Goal: Information Seeking & Learning: Find contact information

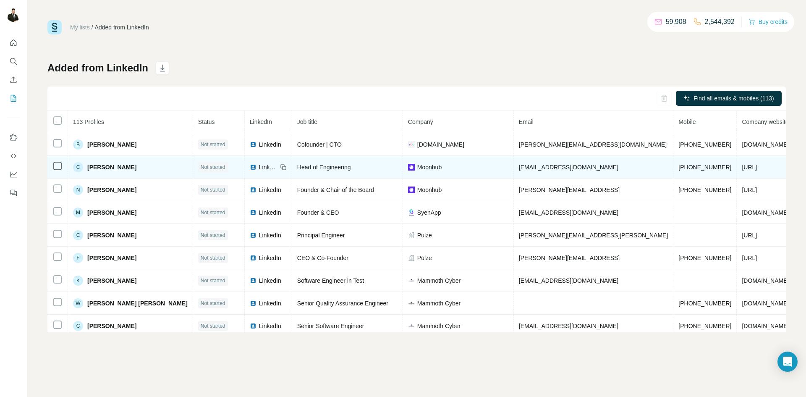
click at [98, 167] on span "[PERSON_NAME]" at bounding box center [111, 167] width 49 height 8
click at [297, 165] on span "Head of Engineering" at bounding box center [324, 167] width 54 height 7
click at [408, 165] on div "Moonhub" at bounding box center [458, 167] width 100 height 8
drag, startPoint x: 659, startPoint y: 168, endPoint x: 633, endPoint y: 171, distance: 25.7
click at [737, 171] on td "[URL]" at bounding box center [766, 167] width 58 height 23
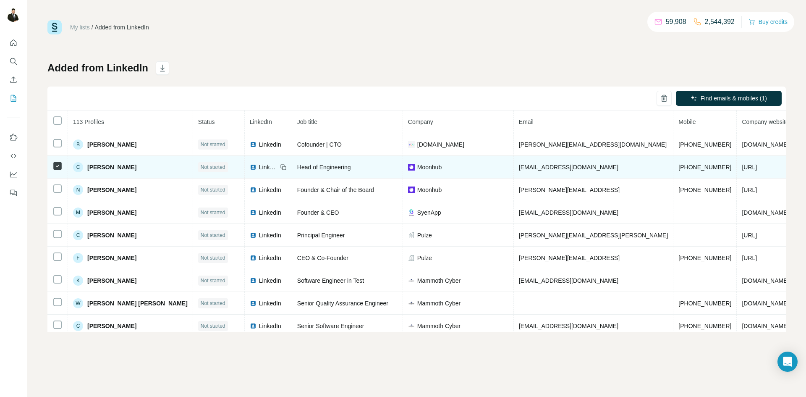
copy span "[URL]"
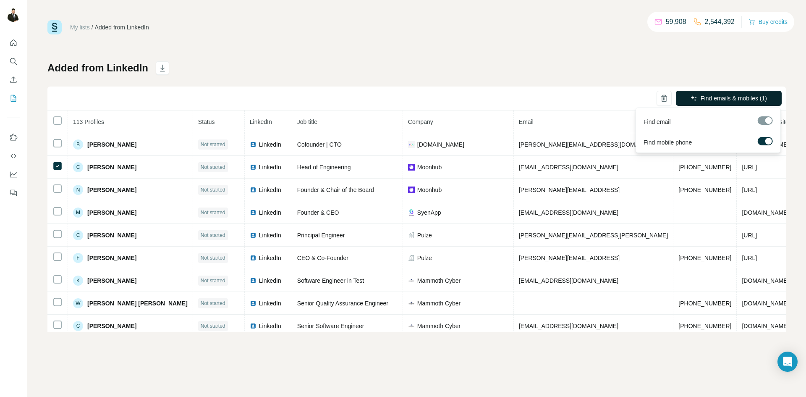
click at [701, 99] on span "Find emails & mobiles (1)" at bounding box center [734, 98] width 66 height 8
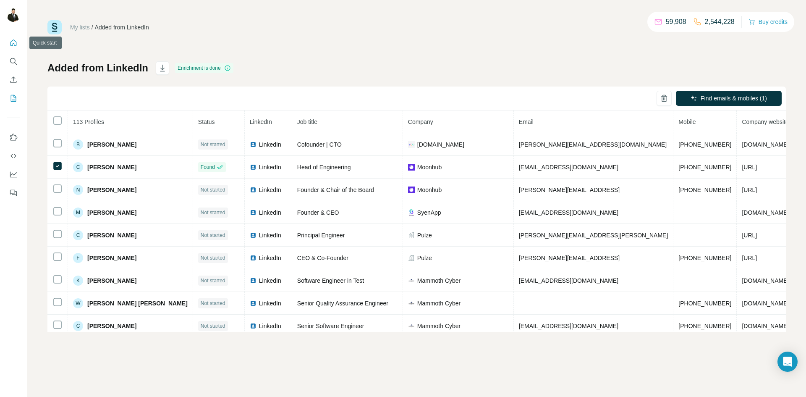
click at [9, 42] on icon "Quick start" at bounding box center [13, 43] width 8 height 8
click at [12, 60] on icon "Search" at bounding box center [13, 61] width 8 height 8
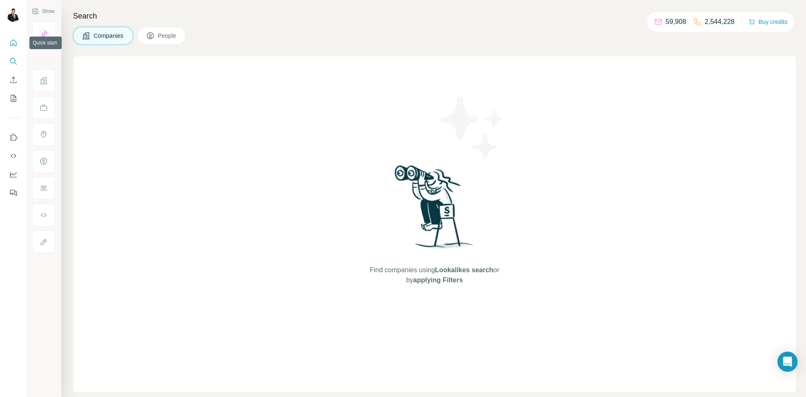
click at [15, 42] on icon "Quick start" at bounding box center [13, 43] width 8 height 8
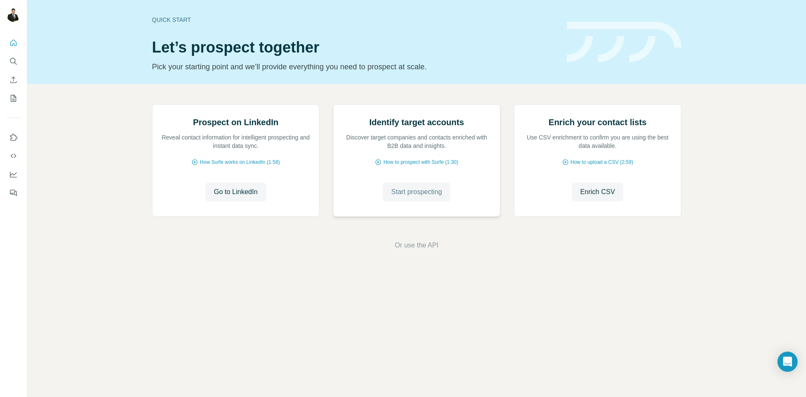
click at [434, 197] on span "Start prospecting" at bounding box center [416, 192] width 51 height 10
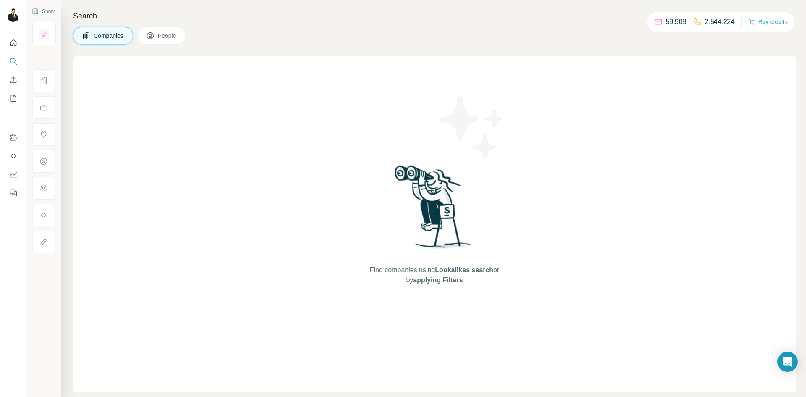
click at [157, 37] on button "People" at bounding box center [161, 36] width 49 height 18
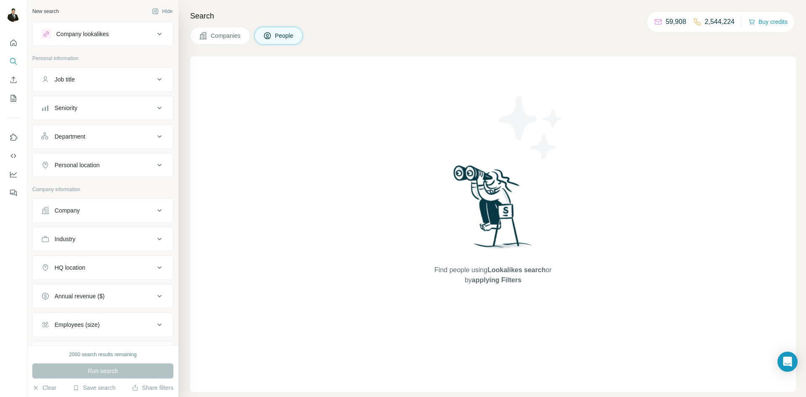
click at [109, 35] on div "Company lookalikes" at bounding box center [82, 34] width 52 height 8
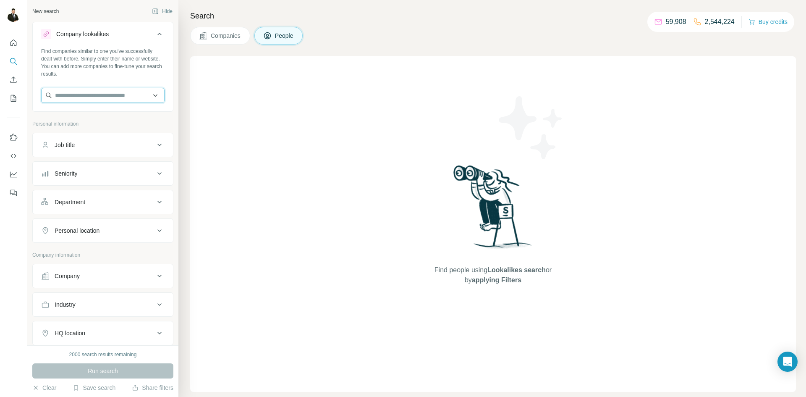
click at [79, 99] on input "text" at bounding box center [102, 95] width 123 height 15
click at [83, 92] on input "text" at bounding box center [102, 95] width 123 height 15
paste input "**********"
type input "**********"
click at [79, 118] on p "Polymer" at bounding box center [85, 114] width 40 height 8
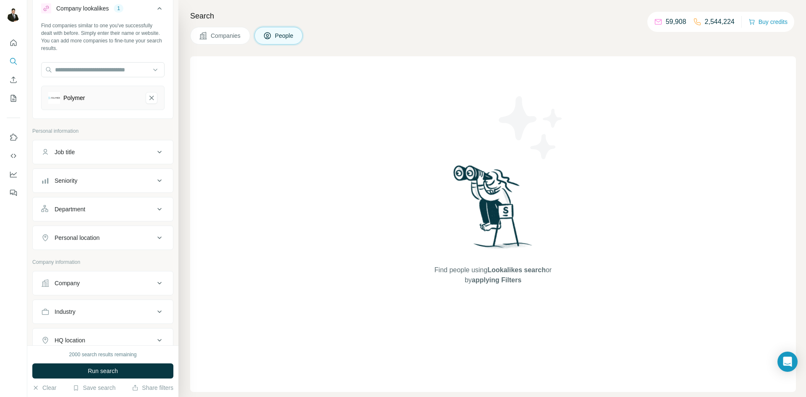
scroll to position [21, 0]
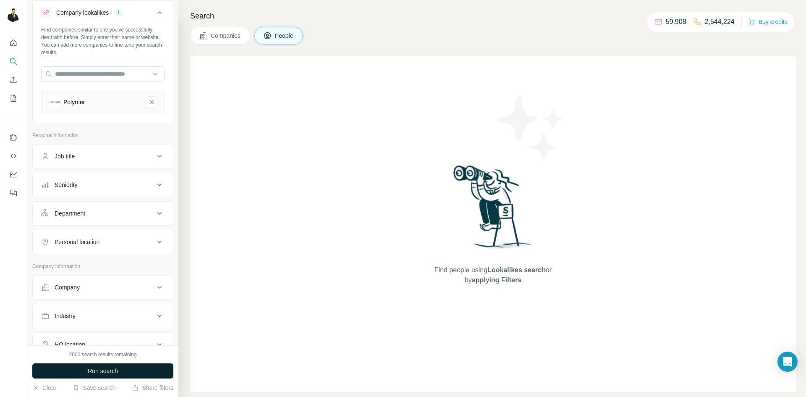
click at [102, 371] on span "Run search" at bounding box center [103, 370] width 30 height 8
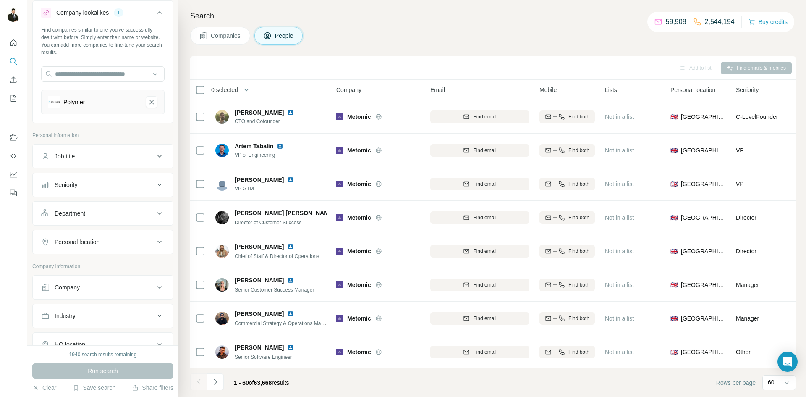
click at [99, 163] on button "Job title" at bounding box center [103, 156] width 140 height 20
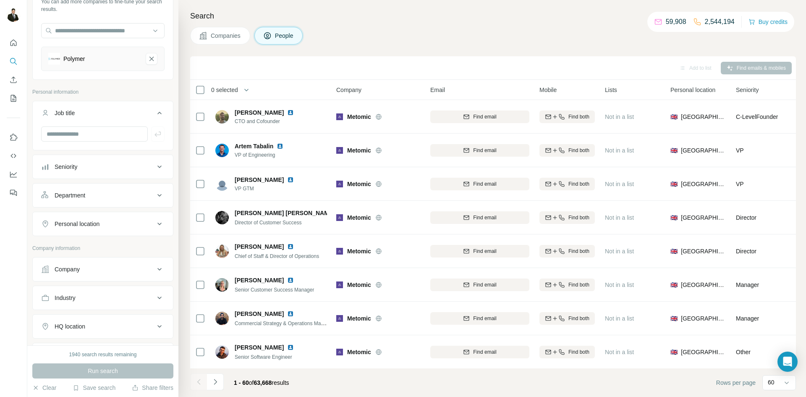
scroll to position [65, 0]
click at [75, 266] on div "Company" at bounding box center [67, 268] width 25 height 8
click at [76, 305] on input "text" at bounding box center [102, 305] width 123 height 15
paste input "**********"
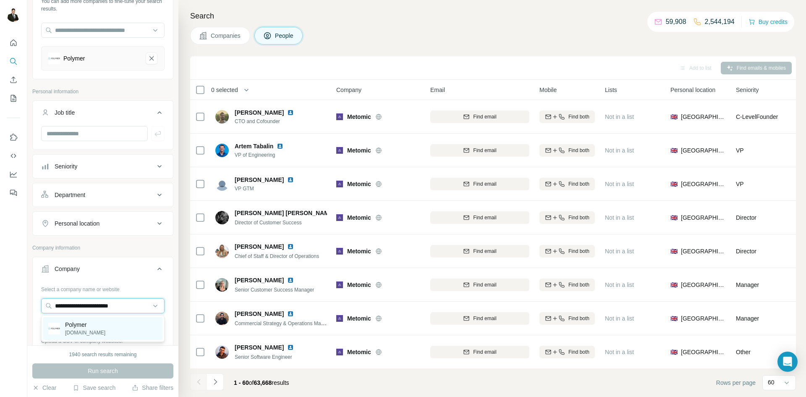
type input "**********"
click at [99, 330] on div "Polymer [DOMAIN_NAME]" at bounding box center [102, 328] width 119 height 23
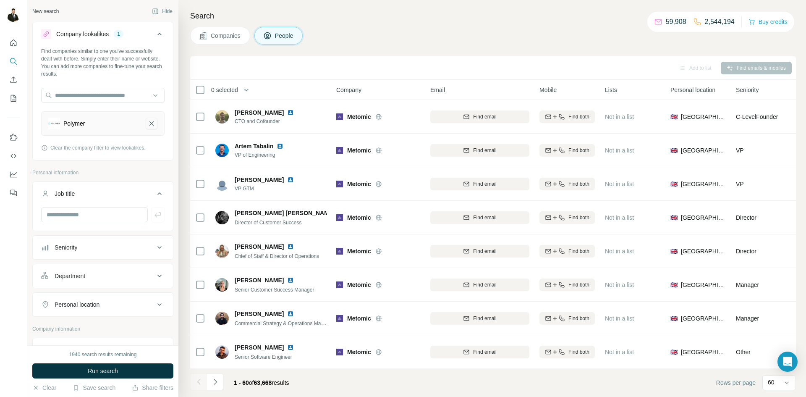
click at [152, 120] on icon "Polymer-remove-button" at bounding box center [152, 123] width 8 height 8
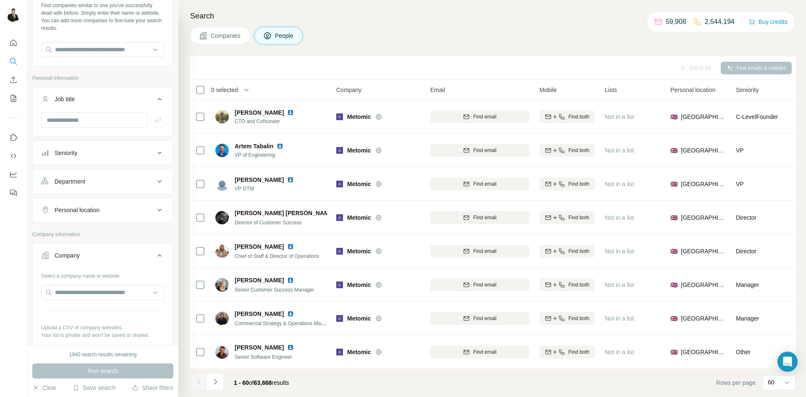
scroll to position [87, 0]
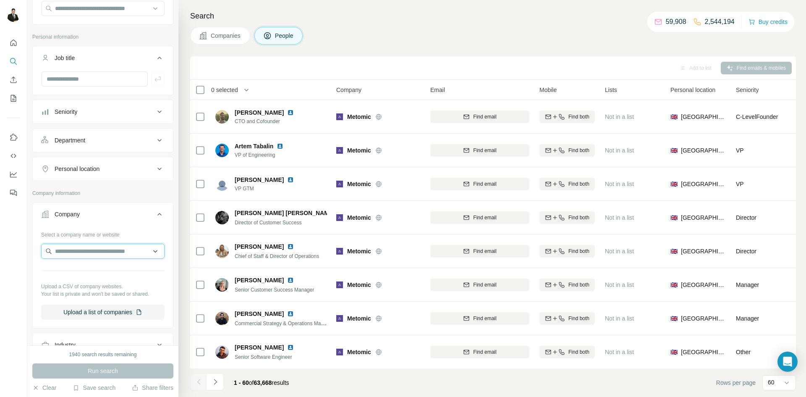
click at [78, 256] on input "text" at bounding box center [102, 250] width 123 height 15
paste input "**********"
type input "**********"
click at [89, 269] on p "Polymer" at bounding box center [85, 270] width 40 height 8
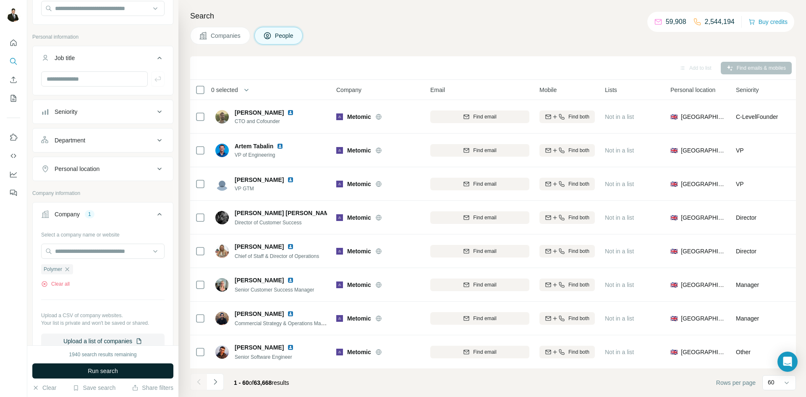
click at [105, 370] on span "Run search" at bounding box center [103, 370] width 30 height 8
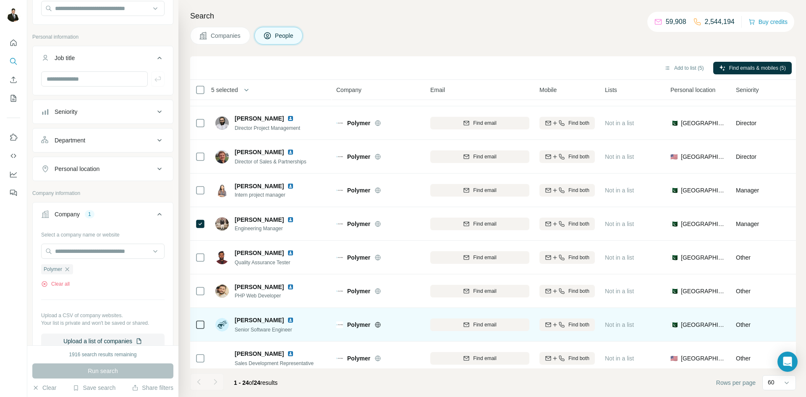
scroll to position [164, 0]
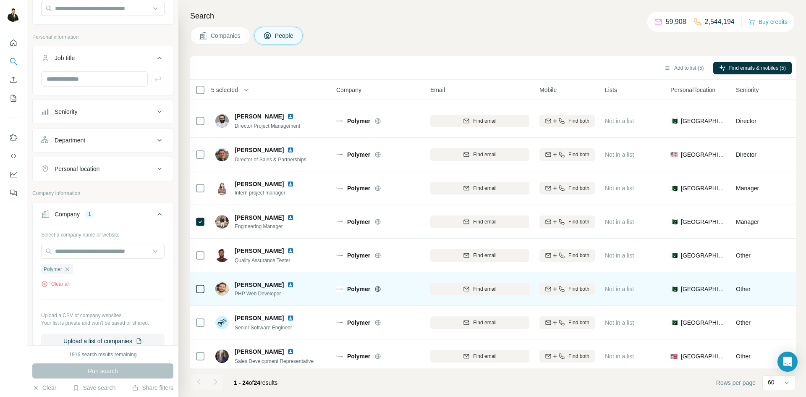
click at [197, 295] on div at bounding box center [200, 288] width 10 height 23
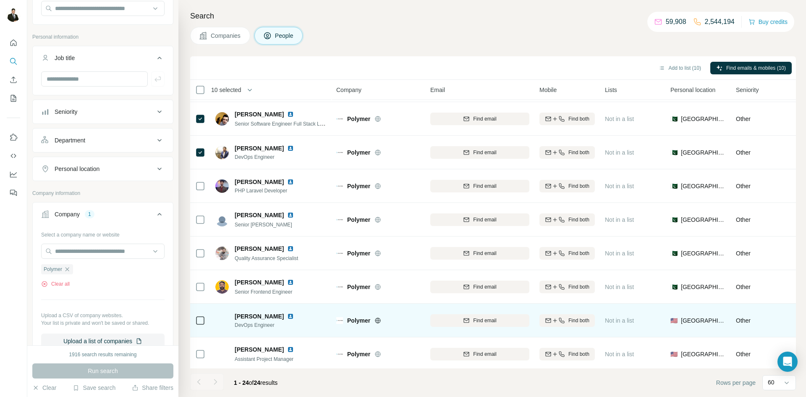
scroll to position [538, 0]
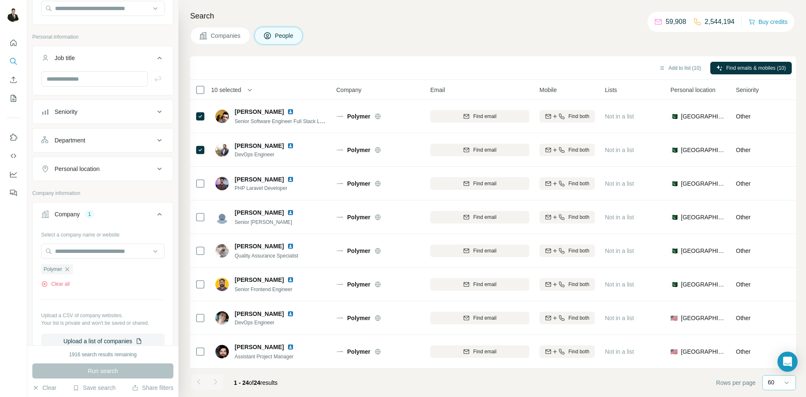
click at [776, 383] on div "60" at bounding box center [778, 382] width 21 height 8
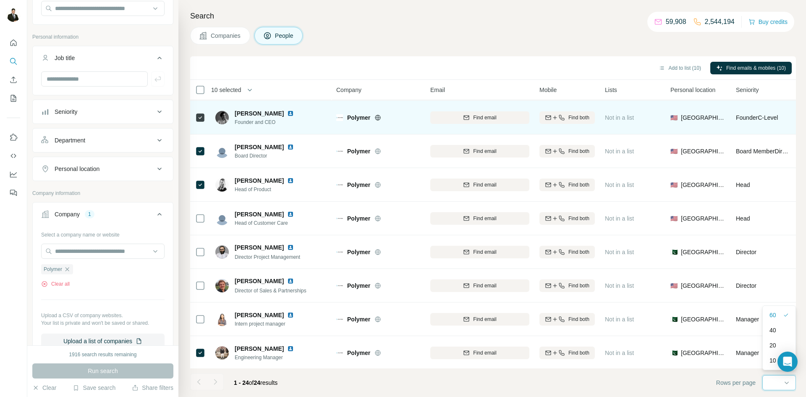
scroll to position [0, 0]
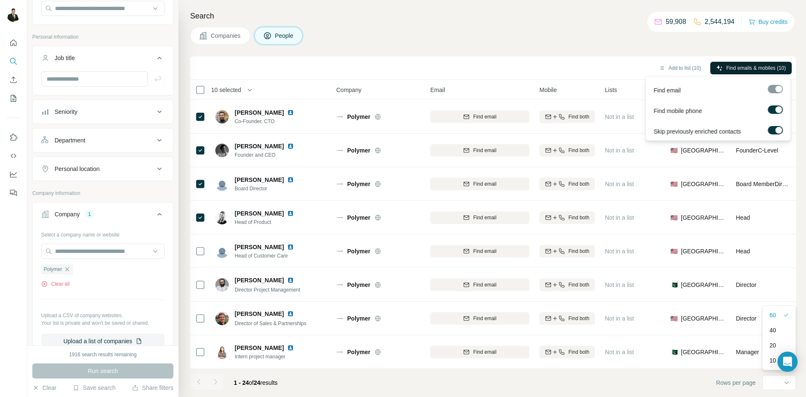
click at [740, 70] on span "Find emails & mobiles (10)" at bounding box center [756, 68] width 60 height 8
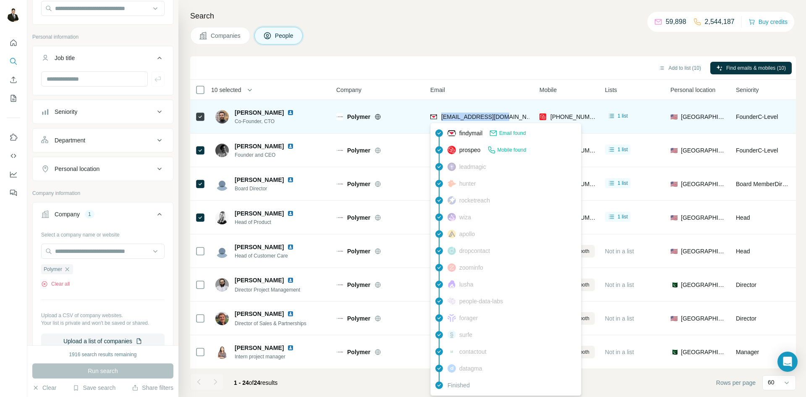
drag, startPoint x: 512, startPoint y: 117, endPoint x: 441, endPoint y: 116, distance: 71.4
click at [441, 116] on div "[EMAIL_ADDRESS][DOMAIN_NAME]" at bounding box center [479, 116] width 99 height 23
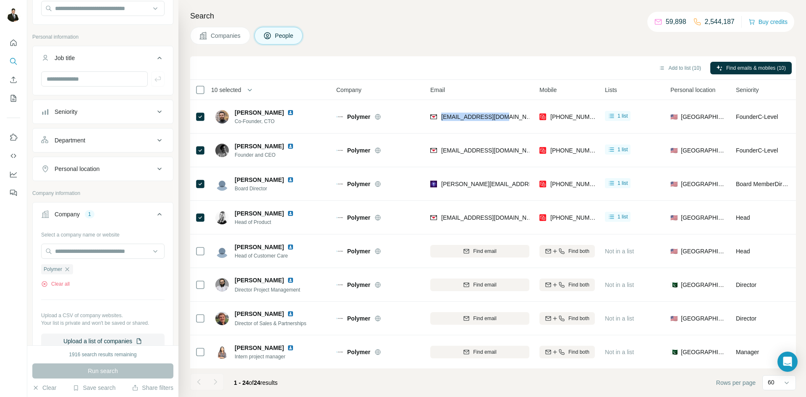
copy span "[EMAIL_ADDRESS][DOMAIN_NAME]"
click at [68, 269] on icon "button" at bounding box center [67, 269] width 4 height 4
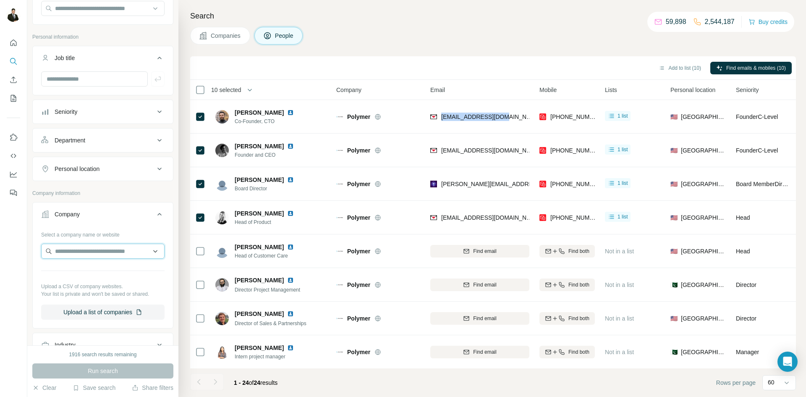
click at [76, 254] on input "text" at bounding box center [102, 250] width 123 height 15
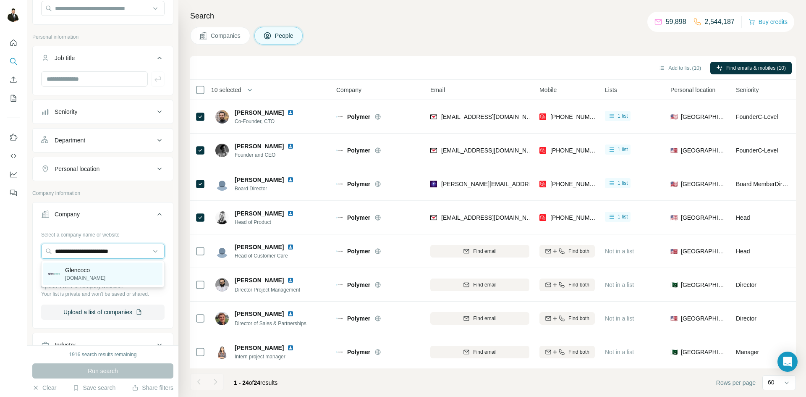
type input "**********"
click at [82, 275] on p "[DOMAIN_NAME]" at bounding box center [85, 278] width 40 height 8
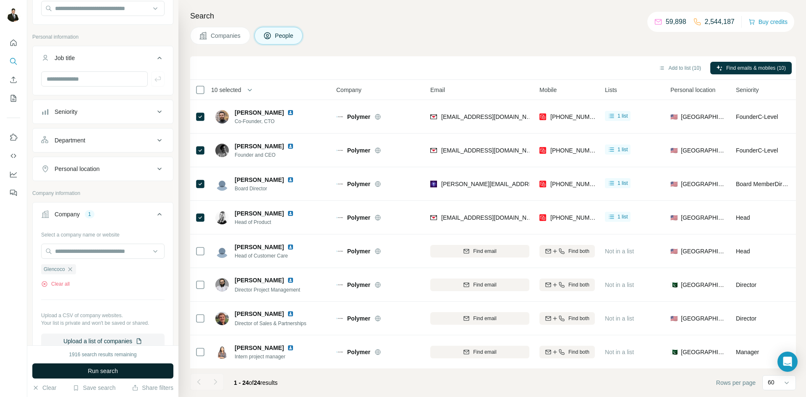
click at [93, 372] on span "Run search" at bounding box center [103, 370] width 30 height 8
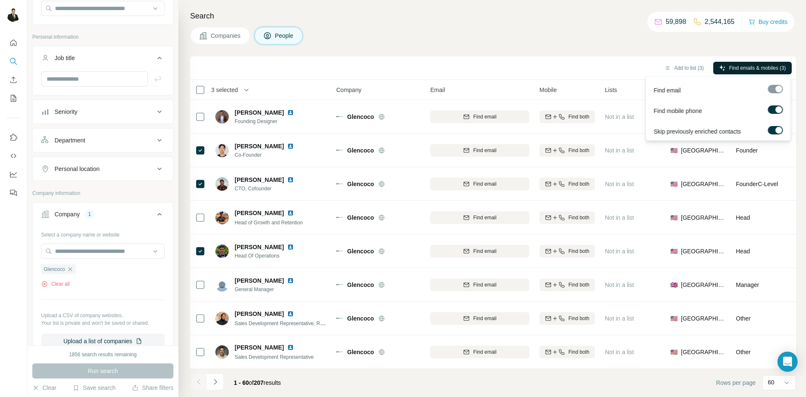
click at [744, 67] on span "Find emails & mobiles (3)" at bounding box center [757, 68] width 57 height 8
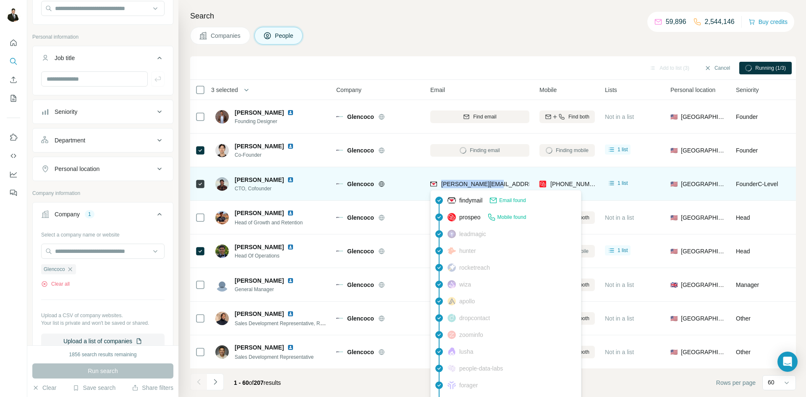
drag, startPoint x: 478, startPoint y: 176, endPoint x: 442, endPoint y: 187, distance: 37.3
click at [442, 187] on div "[PERSON_NAME][EMAIL_ADDRESS][DOMAIN_NAME]" at bounding box center [479, 183] width 99 height 23
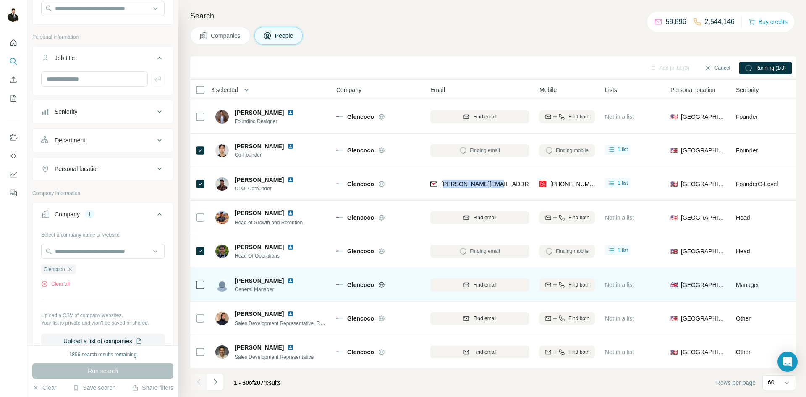
copy span "[EMAIL_ADDRESS][DOMAIN_NAME]"
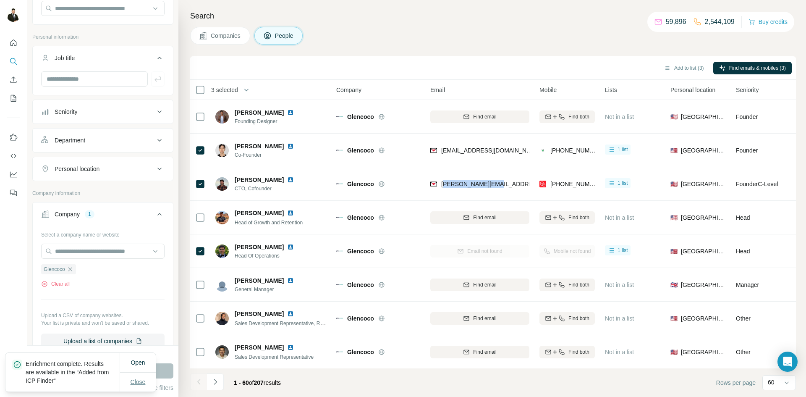
click at [138, 382] on span "Close" at bounding box center [138, 381] width 15 height 8
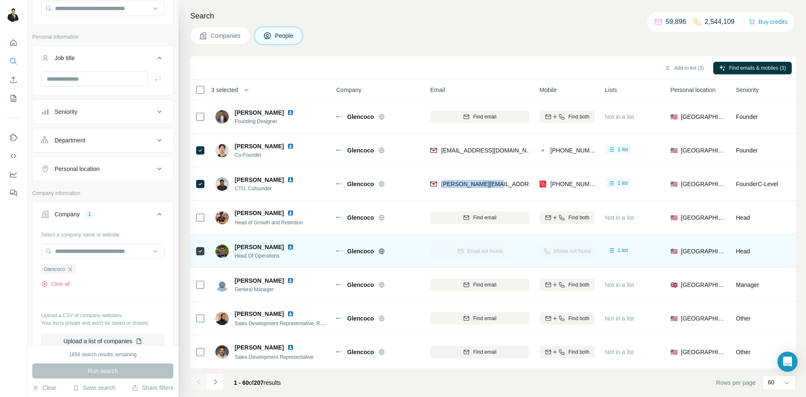
copy span "[EMAIL_ADDRESS][DOMAIN_NAME]"
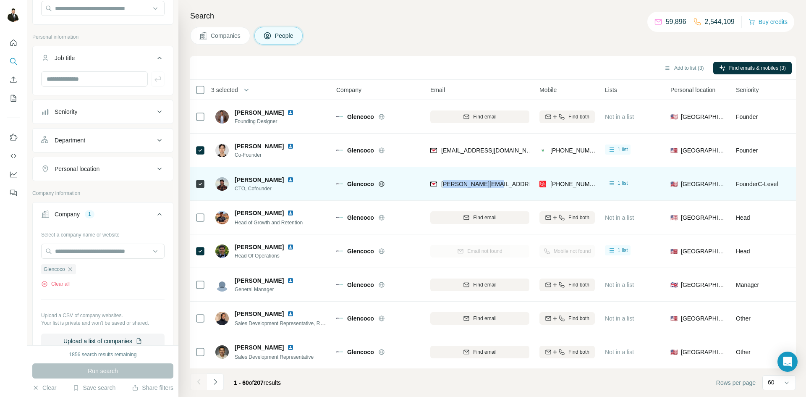
click at [520, 187] on div "[PERSON_NAME][EMAIL_ADDRESS][DOMAIN_NAME]" at bounding box center [479, 183] width 99 height 23
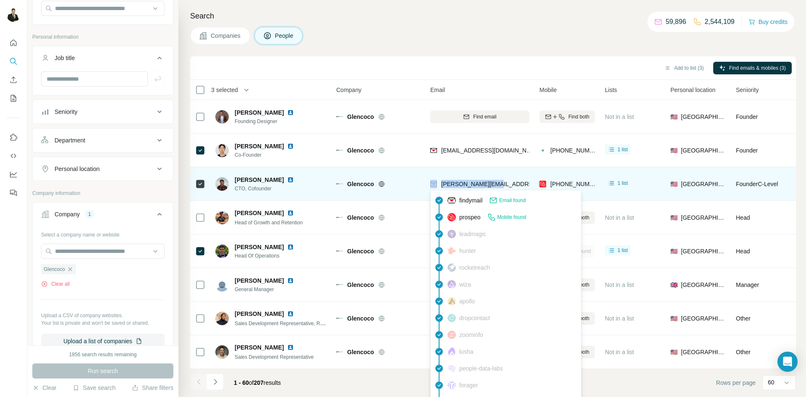
drag, startPoint x: 465, startPoint y: 187, endPoint x: 439, endPoint y: 186, distance: 26.4
click at [439, 186] on div "[PERSON_NAME][EMAIL_ADDRESS][DOMAIN_NAME]" at bounding box center [479, 183] width 99 height 23
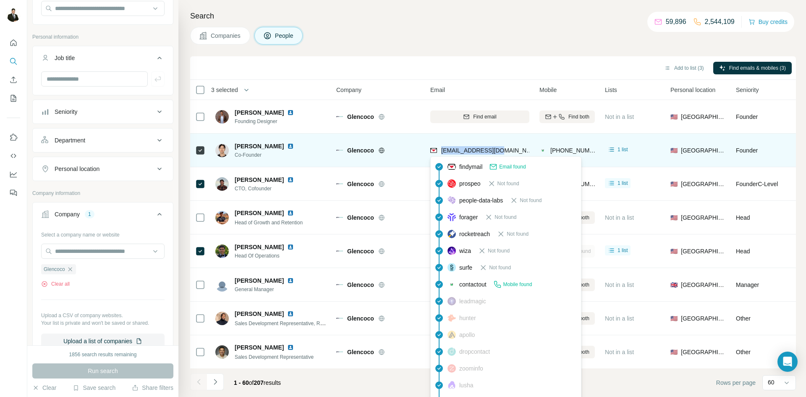
drag, startPoint x: 507, startPoint y: 150, endPoint x: 440, endPoint y: 150, distance: 66.7
click at [440, 150] on div "[EMAIL_ADDRESS][DOMAIN_NAME]" at bounding box center [479, 150] width 99 height 23
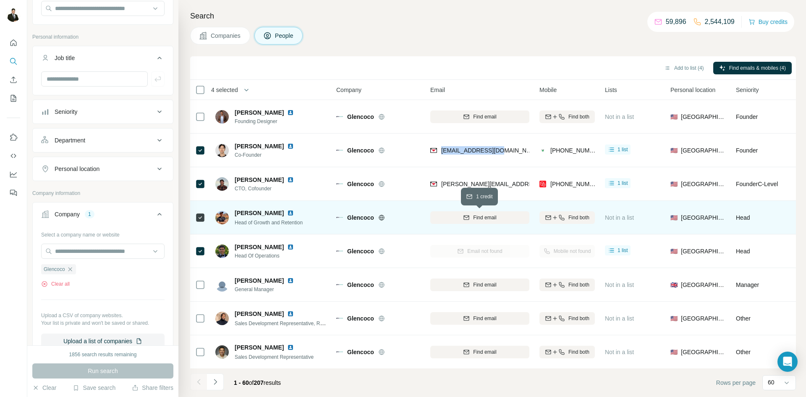
click at [475, 219] on span "Find email" at bounding box center [484, 218] width 23 height 8
click at [552, 217] on icon "button" at bounding box center [555, 217] width 7 height 7
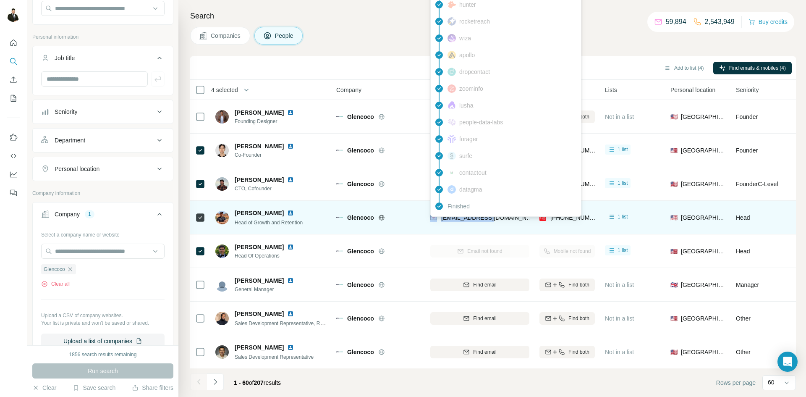
drag, startPoint x: 494, startPoint y: 219, endPoint x: 437, endPoint y: 219, distance: 56.7
click at [437, 219] on div "[EMAIL_ADDRESS][DOMAIN_NAME]" at bounding box center [479, 217] width 99 height 23
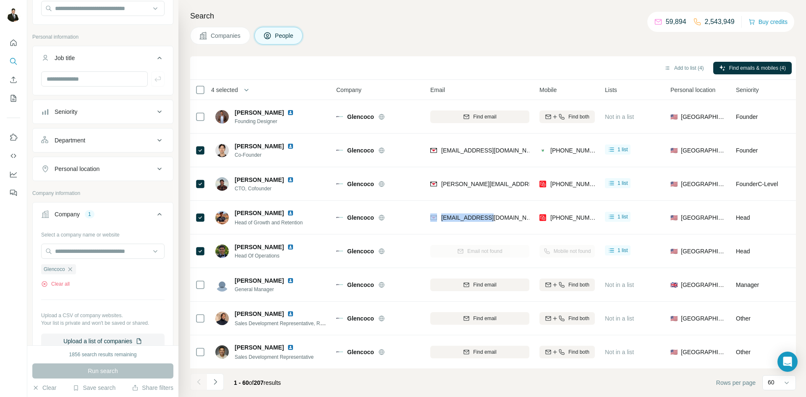
copy div "[EMAIL_ADDRESS][DOMAIN_NAME]"
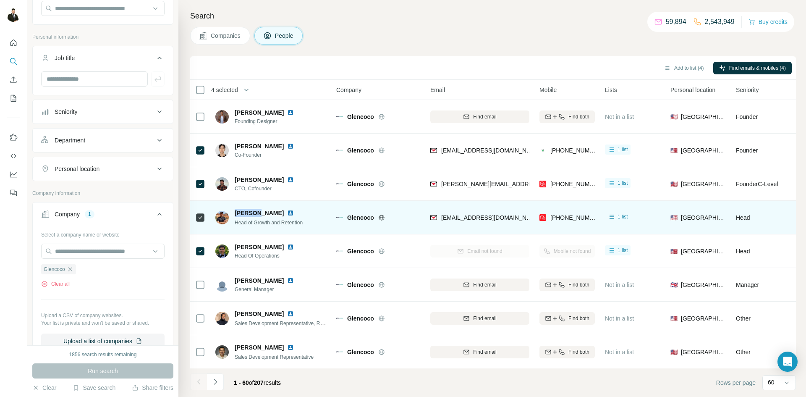
drag, startPoint x: 233, startPoint y: 213, endPoint x: 250, endPoint y: 214, distance: 16.4
click at [250, 214] on div "[PERSON_NAME] Head of Growth and Retention" at bounding box center [259, 218] width 89 height 18
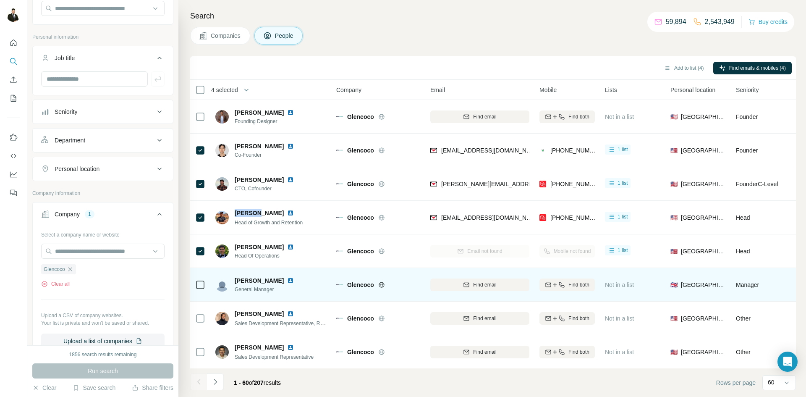
copy span "[PERSON_NAME]"
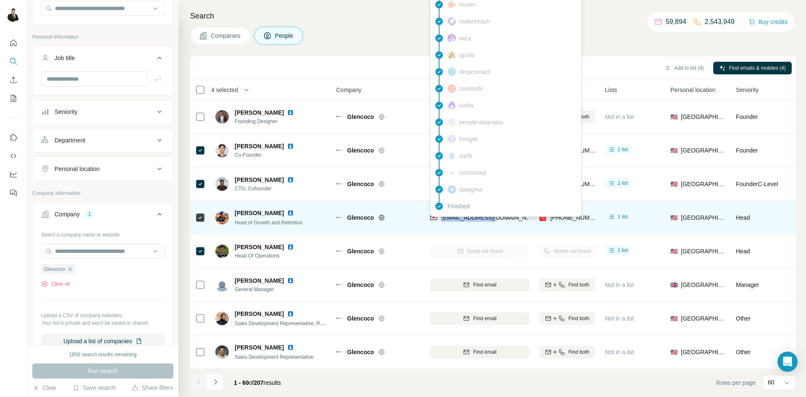
drag, startPoint x: 493, startPoint y: 222, endPoint x: 442, endPoint y: 222, distance: 50.4
click at [442, 222] on div "[EMAIL_ADDRESS][DOMAIN_NAME]" at bounding box center [479, 217] width 99 height 23
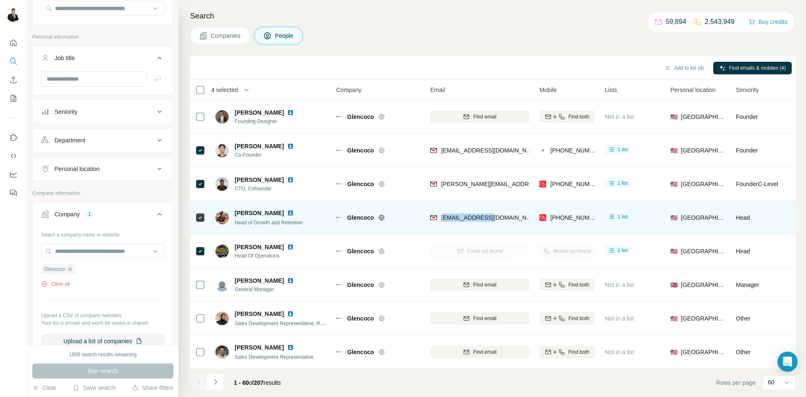
click at [442, 223] on div "[EMAIL_ADDRESS][DOMAIN_NAME]" at bounding box center [479, 217] width 99 height 23
click at [484, 228] on div "[EMAIL_ADDRESS][DOMAIN_NAME]" at bounding box center [479, 217] width 99 height 23
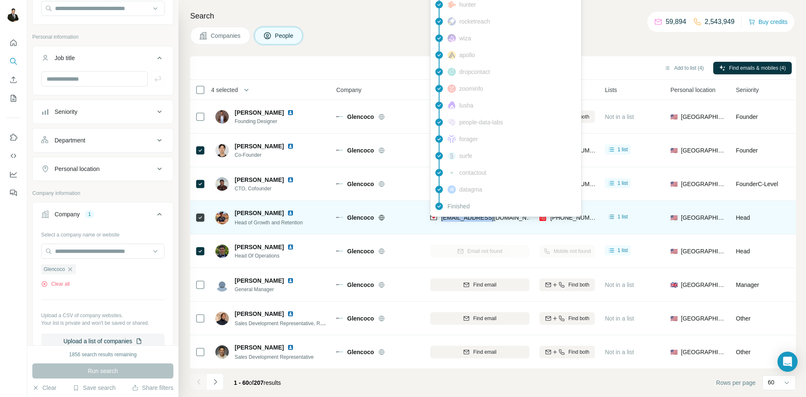
drag, startPoint x: 489, startPoint y: 218, endPoint x: 440, endPoint y: 222, distance: 48.8
click at [440, 222] on div "[EMAIL_ADDRESS][DOMAIN_NAME]" at bounding box center [479, 217] width 99 height 23
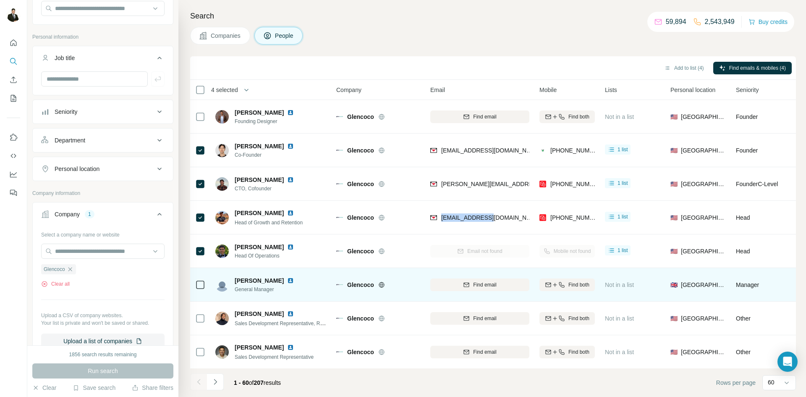
copy span "[EMAIL_ADDRESS][DOMAIN_NAME]"
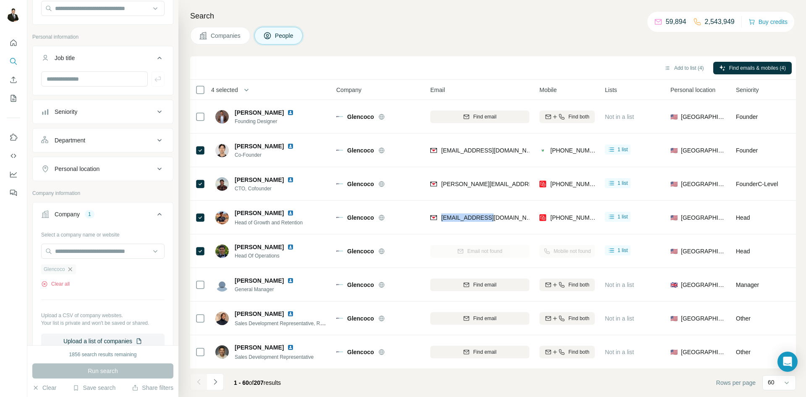
click at [73, 272] on icon "button" at bounding box center [70, 269] width 7 height 7
click at [77, 253] on input "text" at bounding box center [102, 250] width 123 height 15
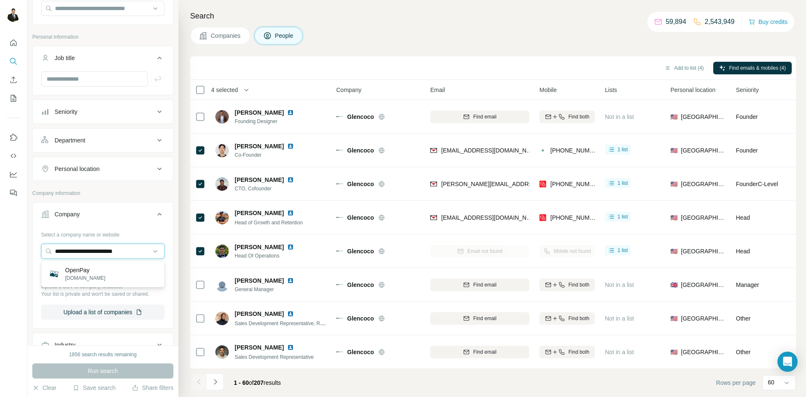
type input "**********"
click at [82, 271] on p "OpenPay" at bounding box center [85, 270] width 40 height 8
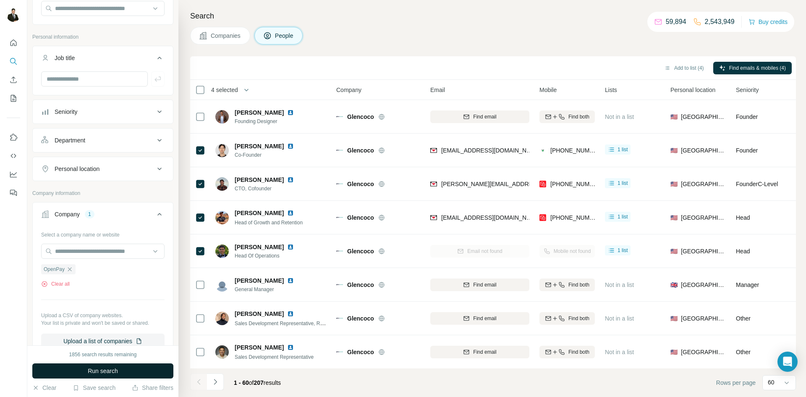
click at [103, 373] on span "Run search" at bounding box center [103, 370] width 30 height 8
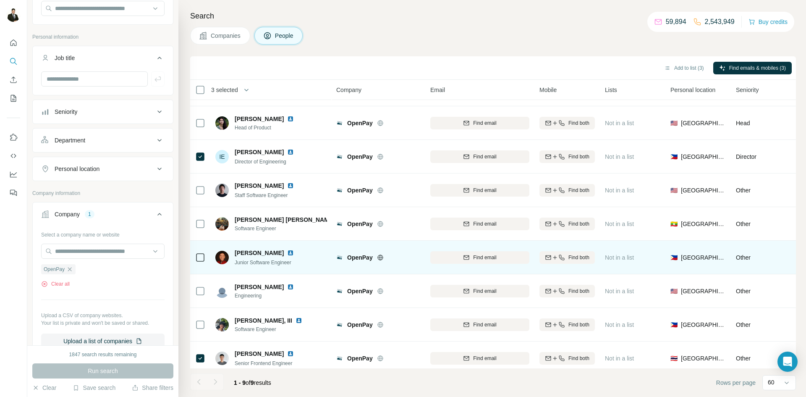
scroll to position [34, 0]
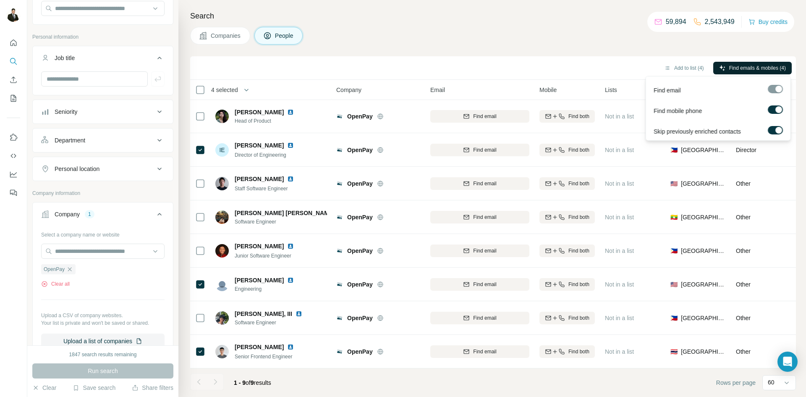
click at [729, 69] on span "Find emails & mobiles (4)" at bounding box center [757, 68] width 57 height 8
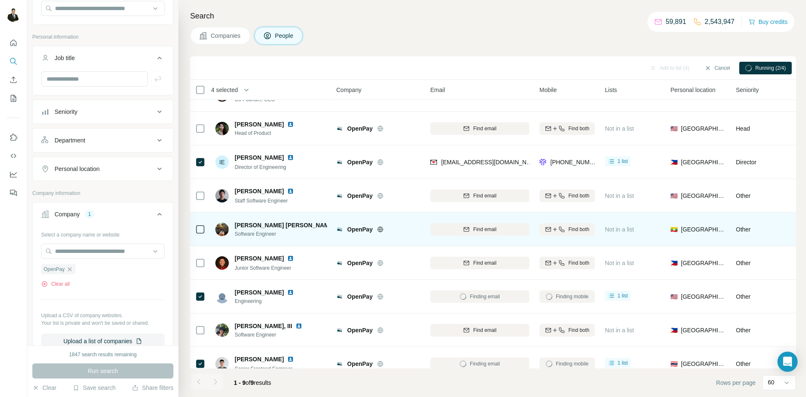
scroll to position [0, 0]
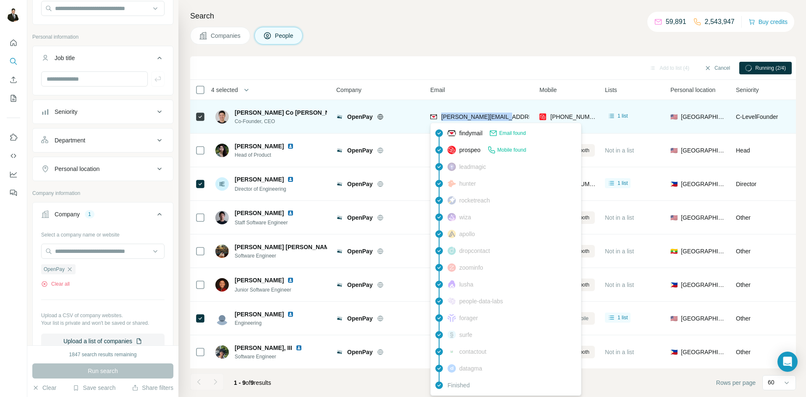
drag, startPoint x: 514, startPoint y: 119, endPoint x: 441, endPoint y: 118, distance: 73.0
click at [441, 118] on div "[PERSON_NAME][EMAIL_ADDRESS][DOMAIN_NAME]" at bounding box center [479, 116] width 99 height 23
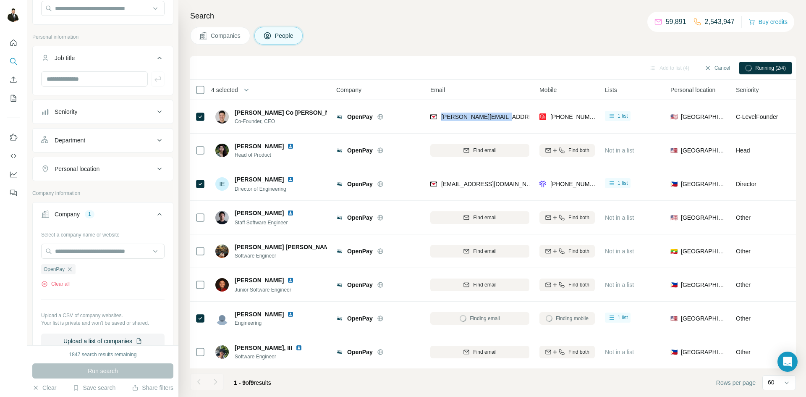
copy span "[PERSON_NAME][EMAIL_ADDRESS][DOMAIN_NAME]"
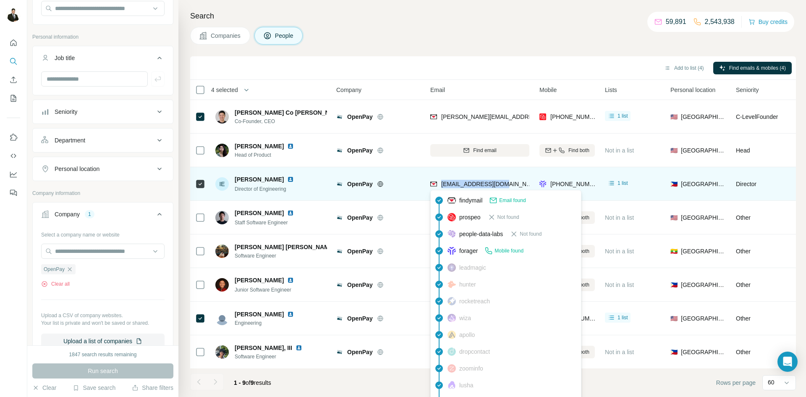
drag, startPoint x: 512, startPoint y: 183, endPoint x: 441, endPoint y: 184, distance: 70.9
click at [441, 184] on div "[EMAIL_ADDRESS][DOMAIN_NAME]" at bounding box center [479, 183] width 99 height 23
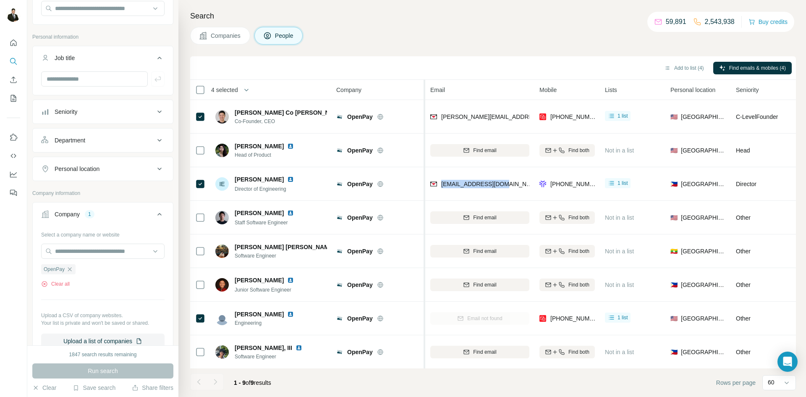
copy span "[EMAIL_ADDRESS][DOMAIN_NAME]"
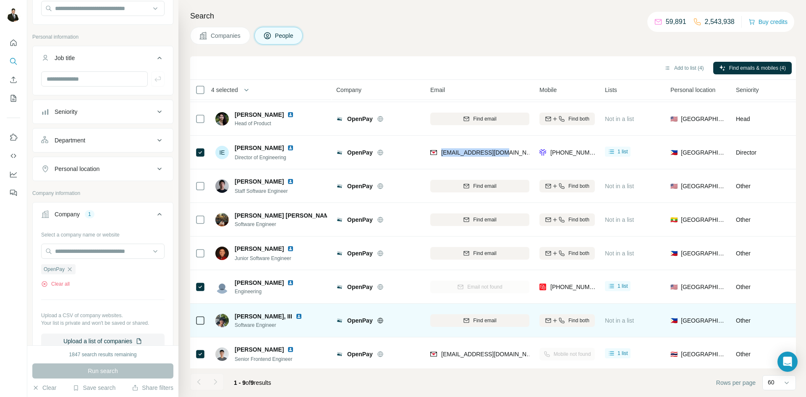
scroll to position [34, 0]
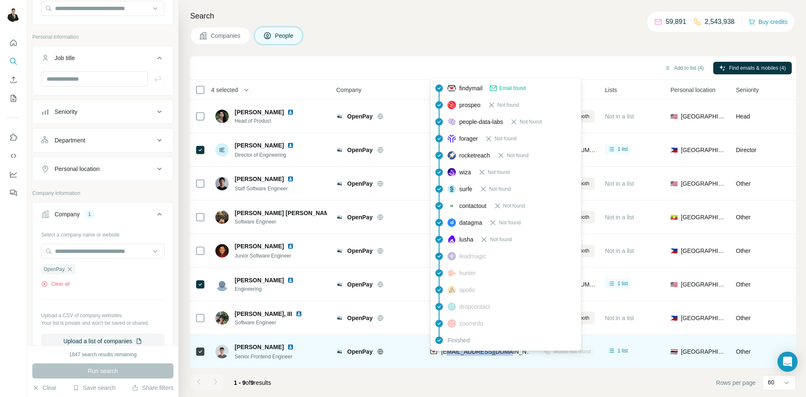
drag, startPoint x: 511, startPoint y: 351, endPoint x: 448, endPoint y: 353, distance: 63.4
click at [448, 352] on div "[EMAIL_ADDRESS][DOMAIN_NAME]" at bounding box center [479, 351] width 99 height 23
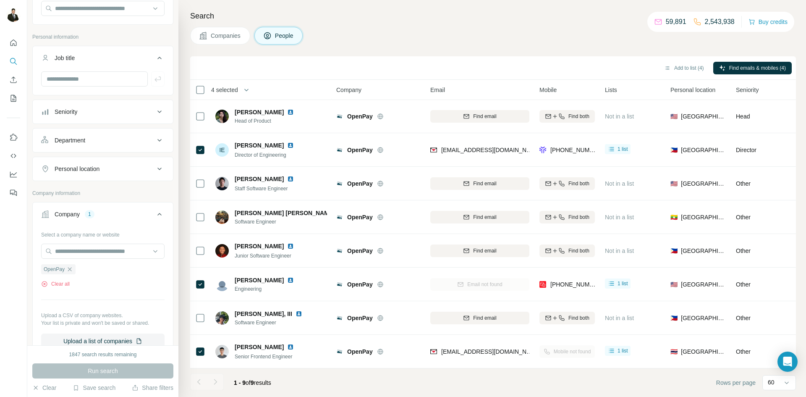
click at [450, 372] on footer "1 - 9 of 9 results Rows per page 60" at bounding box center [493, 382] width 606 height 29
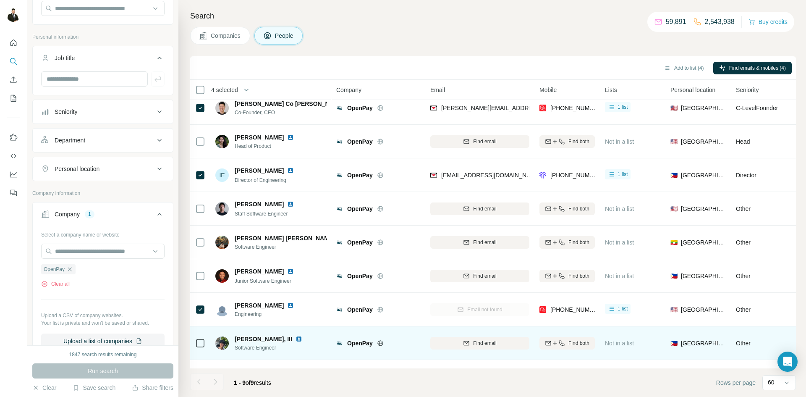
scroll to position [0, 0]
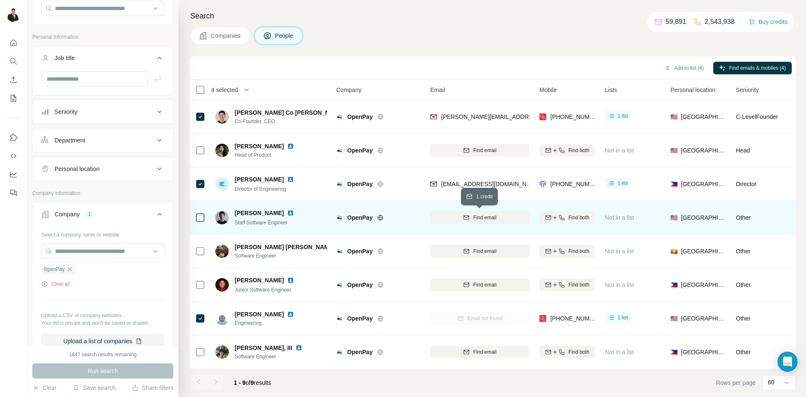
click at [468, 222] on button "Find email" at bounding box center [479, 217] width 99 height 13
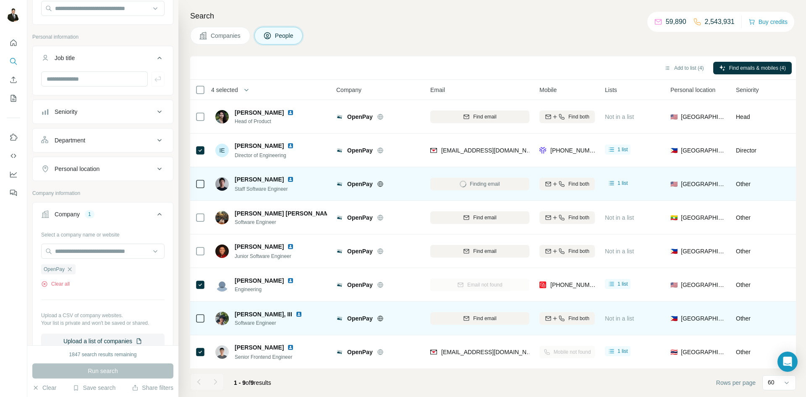
scroll to position [34, 0]
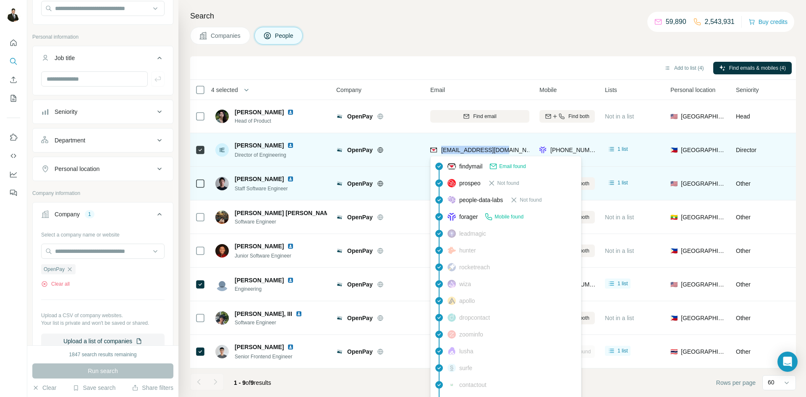
drag, startPoint x: 512, startPoint y: 154, endPoint x: 442, endPoint y: 154, distance: 70.1
click at [442, 154] on div "[EMAIL_ADDRESS][DOMAIN_NAME]" at bounding box center [479, 149] width 99 height 23
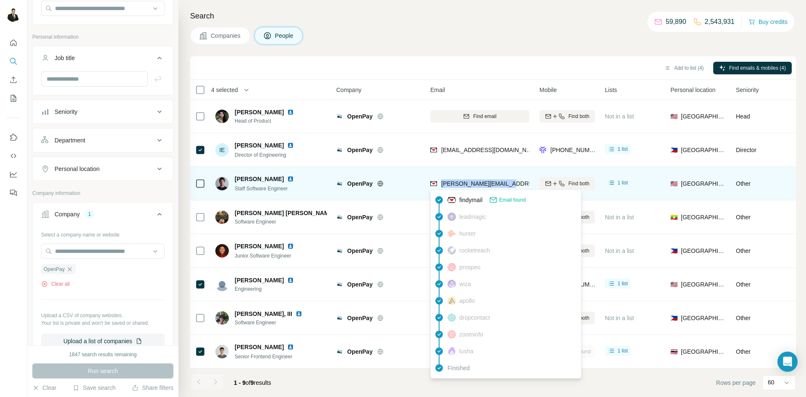
drag, startPoint x: 518, startPoint y: 184, endPoint x: 439, endPoint y: 184, distance: 78.5
click at [439, 184] on div "[PERSON_NAME][EMAIL_ADDRESS][DOMAIN_NAME]" at bounding box center [479, 183] width 99 height 23
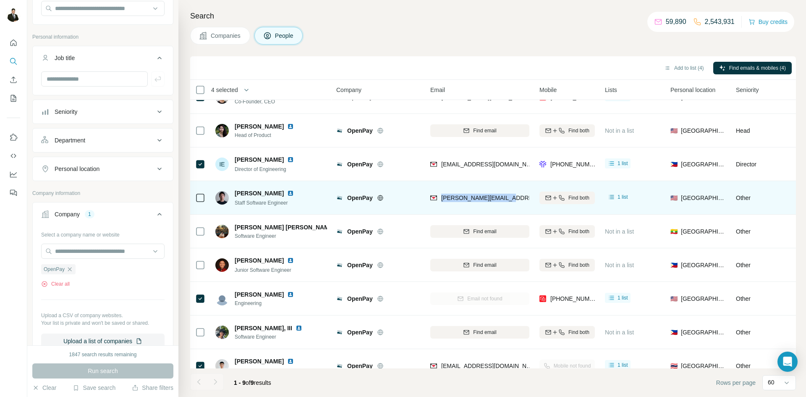
scroll to position [0, 0]
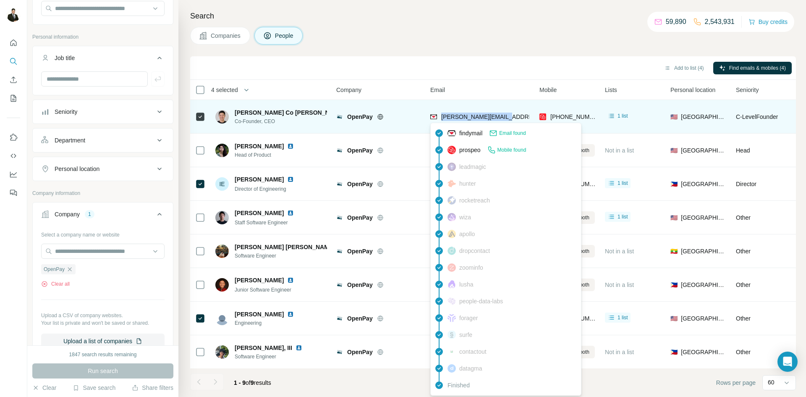
drag, startPoint x: 513, startPoint y: 116, endPoint x: 441, endPoint y: 120, distance: 72.3
click at [441, 120] on div "[PERSON_NAME][EMAIL_ADDRESS][DOMAIN_NAME]" at bounding box center [479, 116] width 99 height 23
